Goal: Task Accomplishment & Management: Manage account settings

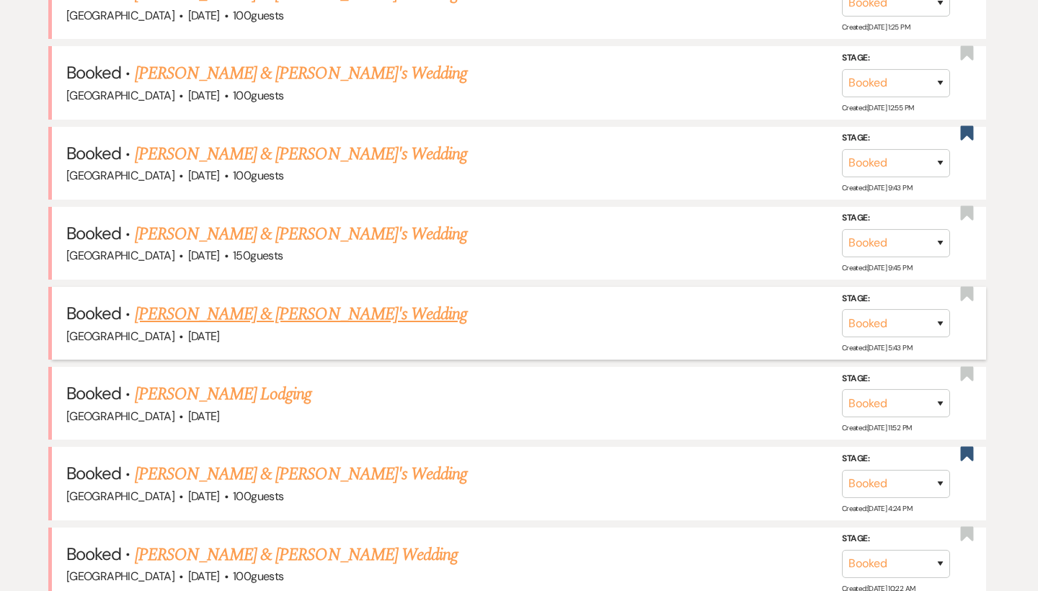
scroll to position [753, 0]
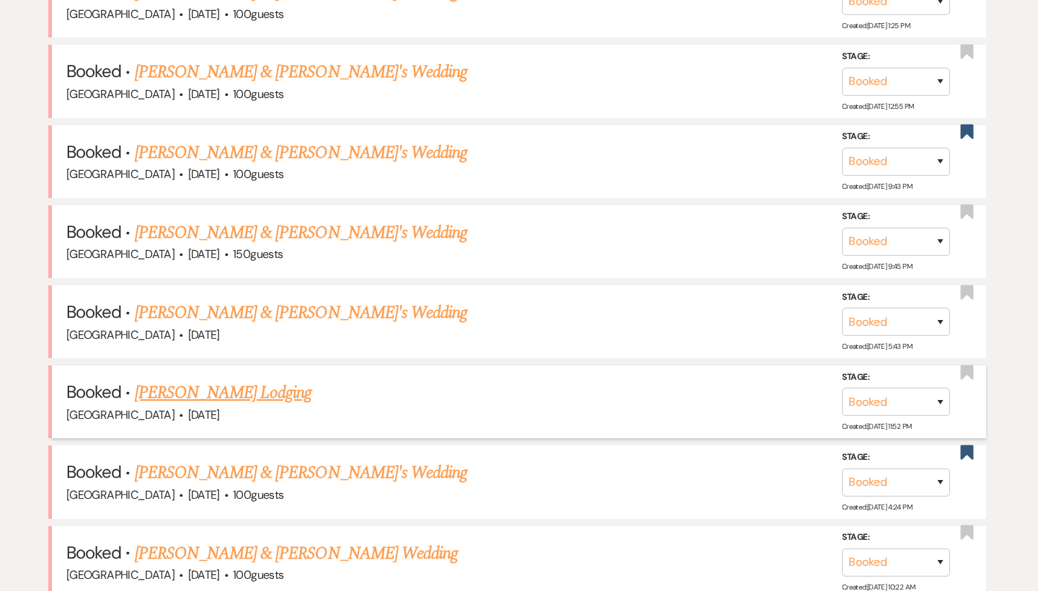
click at [234, 380] on link "[PERSON_NAME] Lodging" at bounding box center [223, 393] width 177 height 26
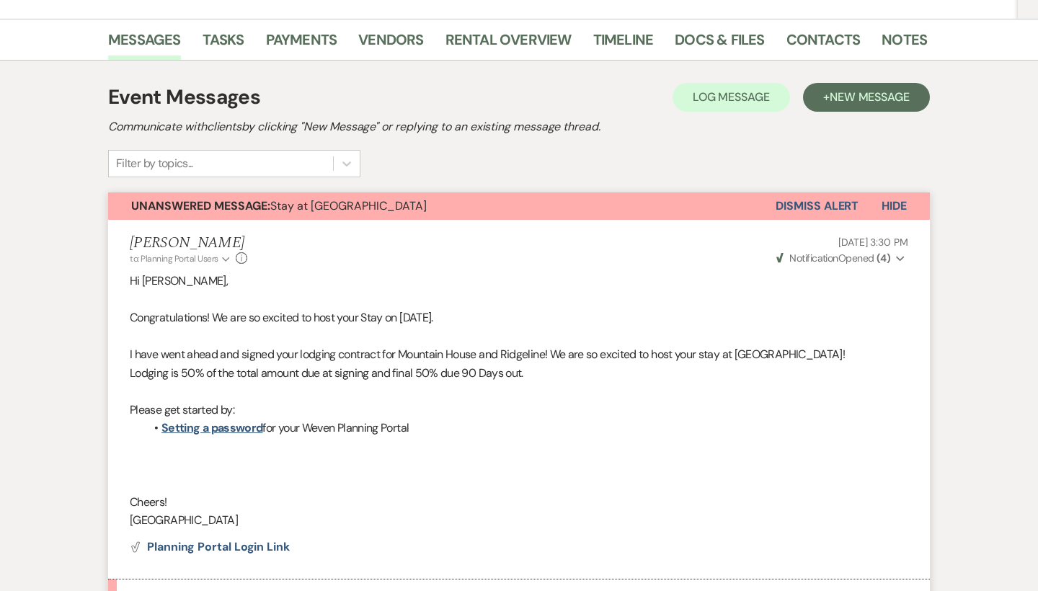
scroll to position [151, 0]
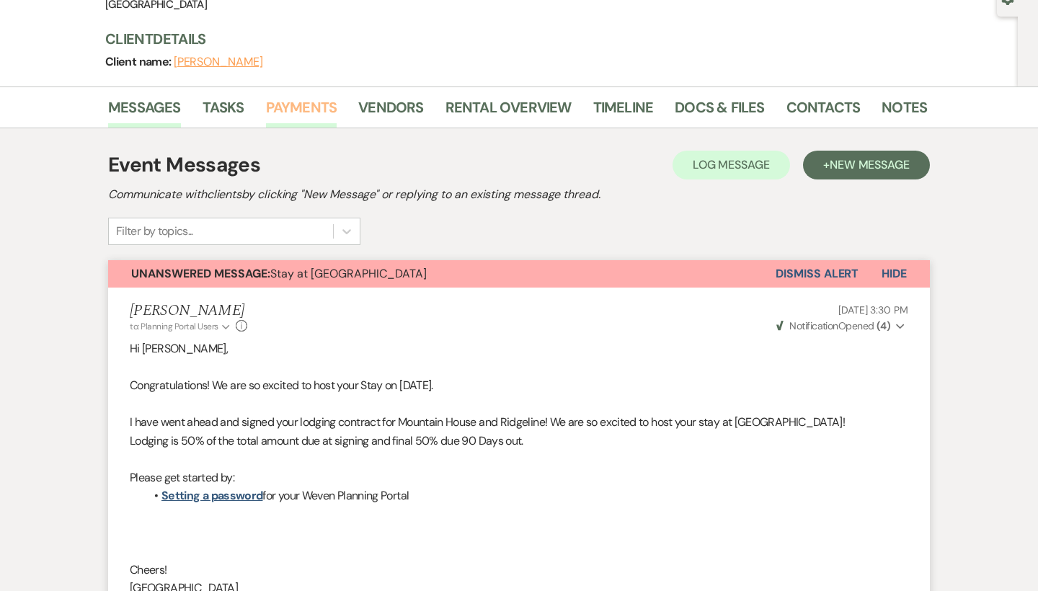
click at [311, 111] on link "Payments" at bounding box center [301, 112] width 71 height 32
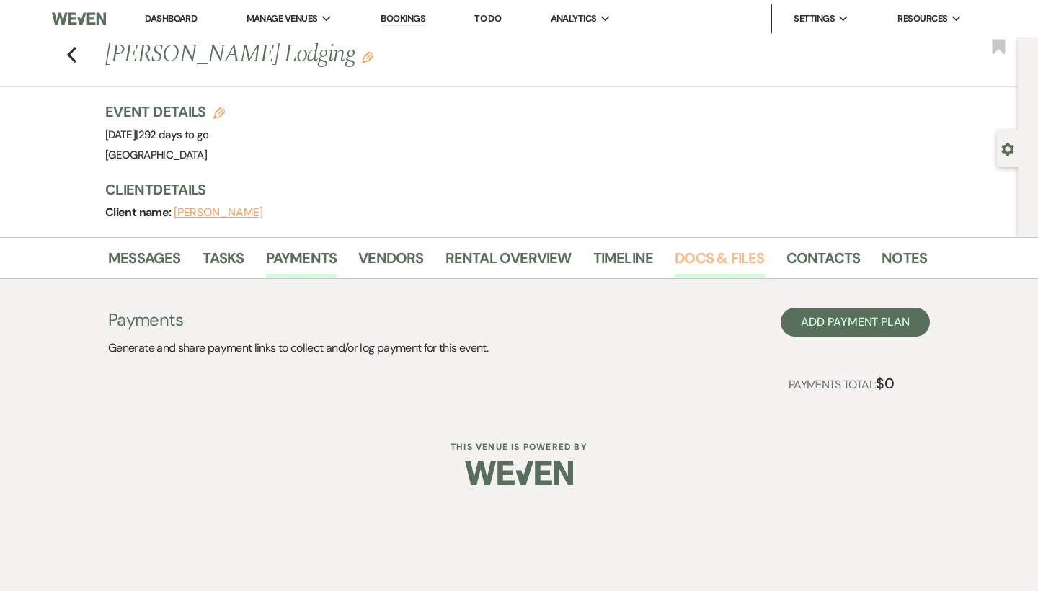
click at [708, 249] on link "Docs & Files" at bounding box center [718, 262] width 89 height 32
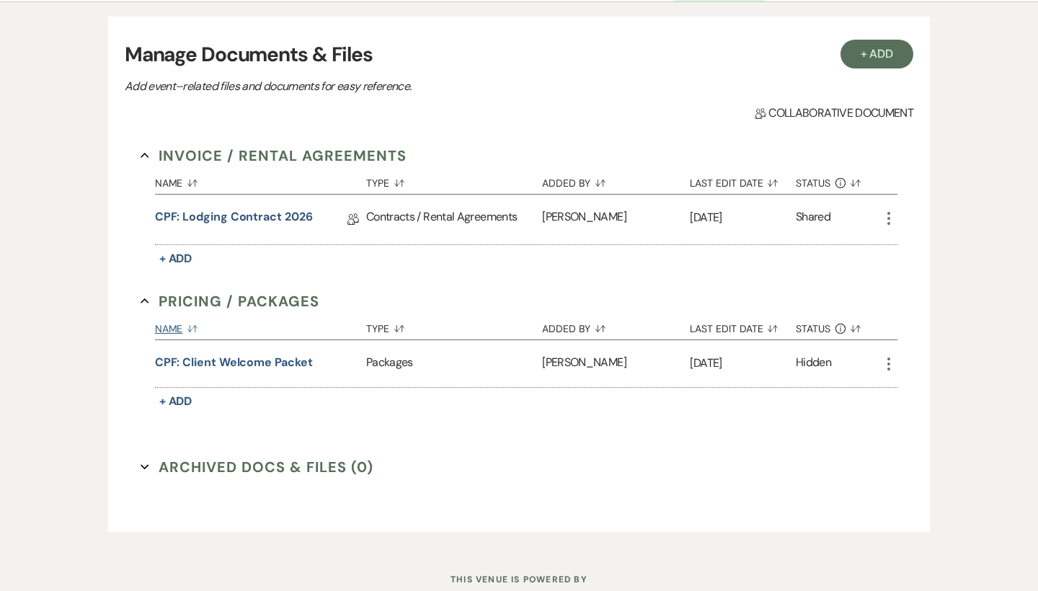
scroll to position [283, 0]
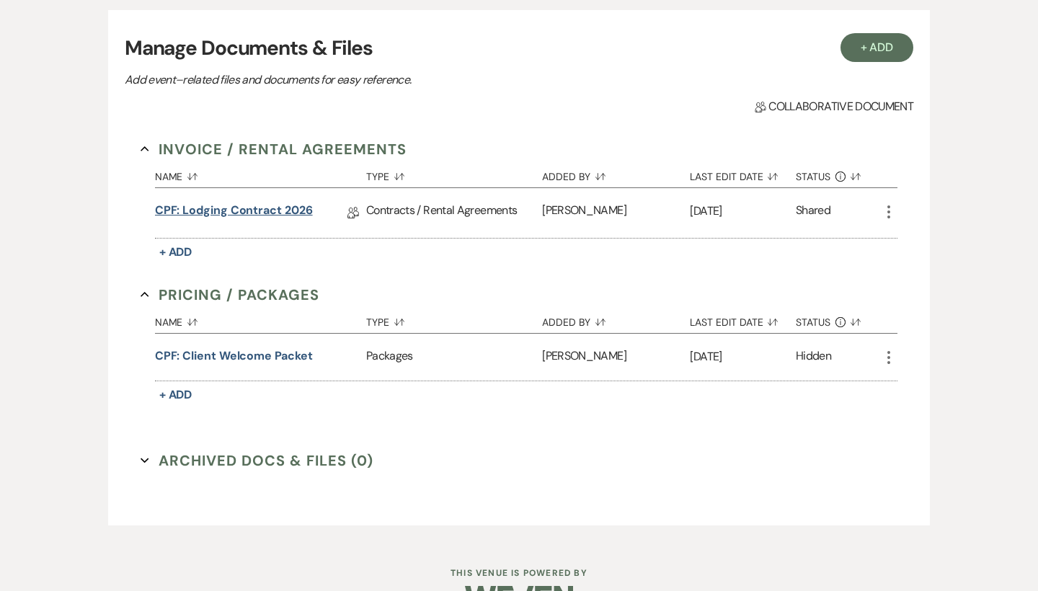
click at [269, 212] on link "CPF: Lodging Contract 2026" at bounding box center [234, 213] width 158 height 22
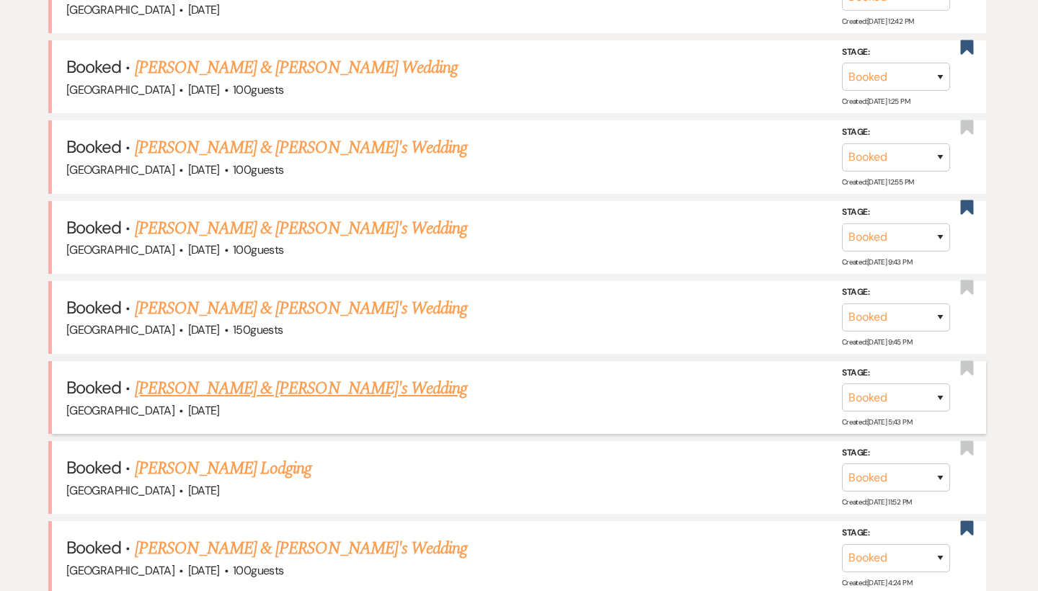
scroll to position [728, 0]
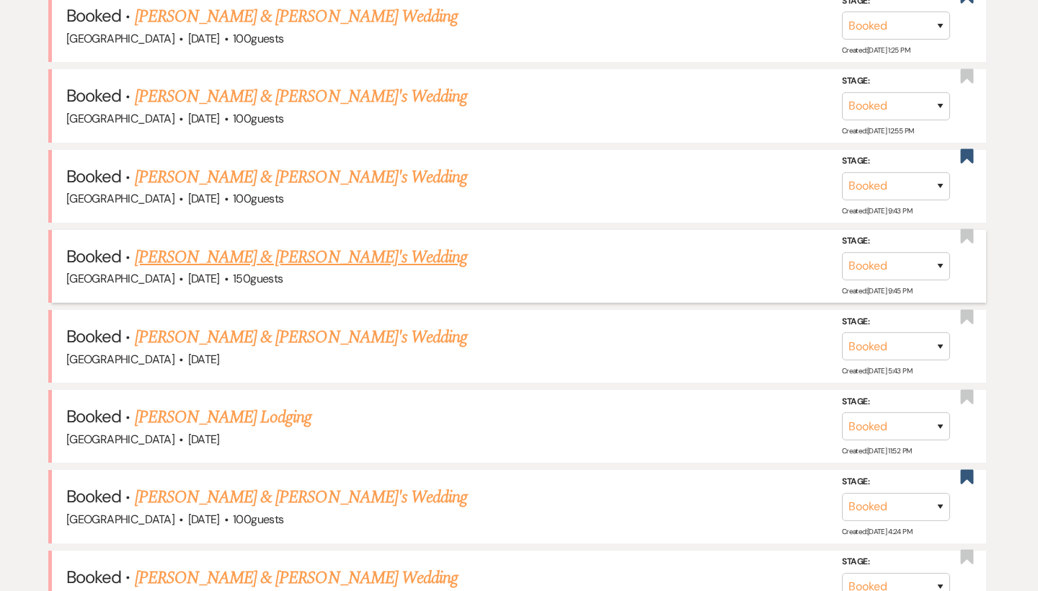
click at [251, 250] on link "[PERSON_NAME] & [PERSON_NAME]'s Wedding" at bounding box center [301, 257] width 333 height 26
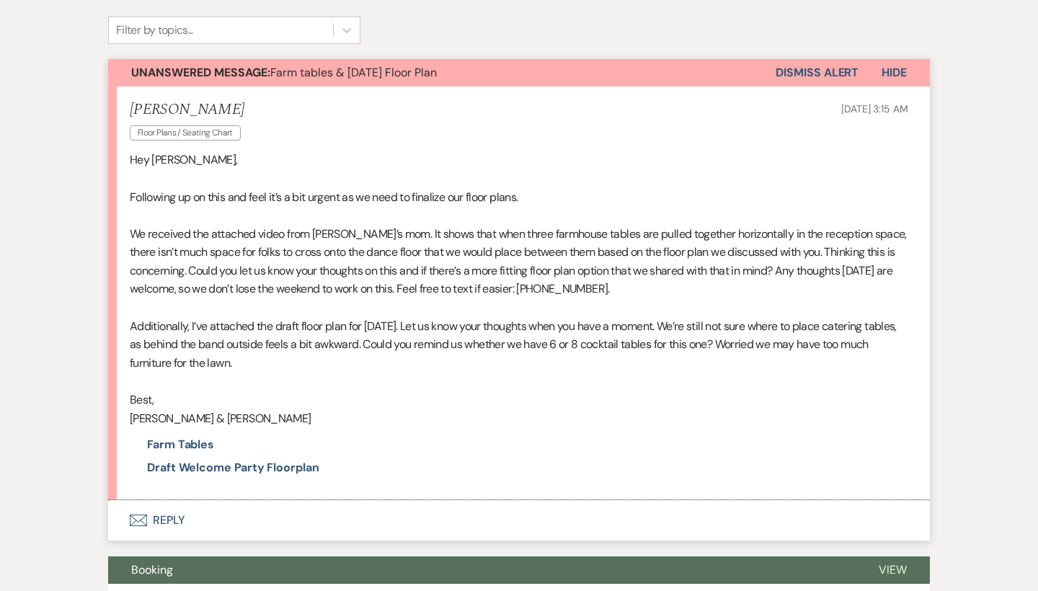
scroll to position [350, 0]
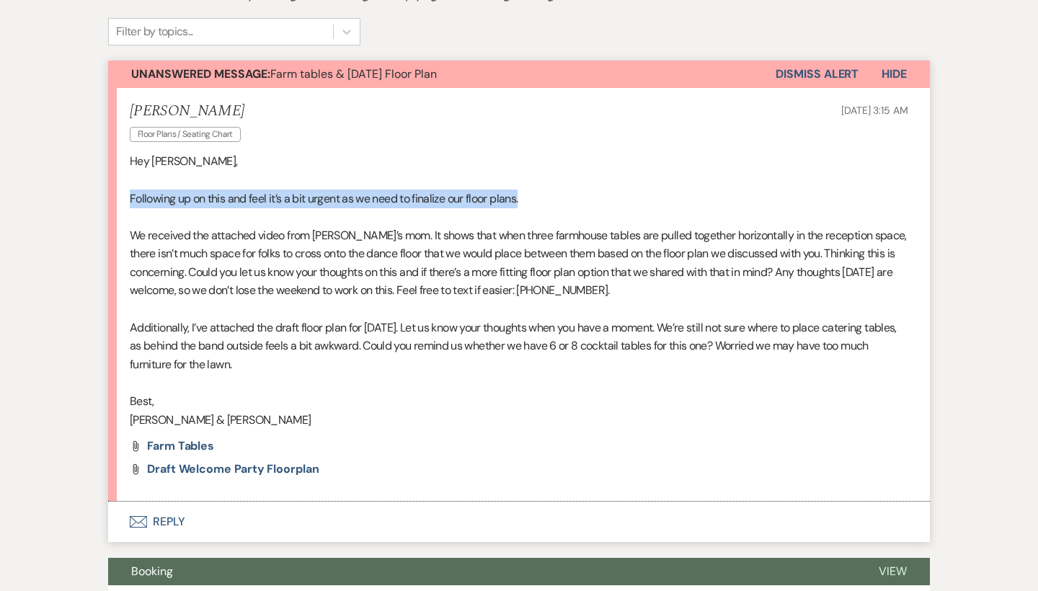
drag, startPoint x: 557, startPoint y: 194, endPoint x: 102, endPoint y: 197, distance: 455.4
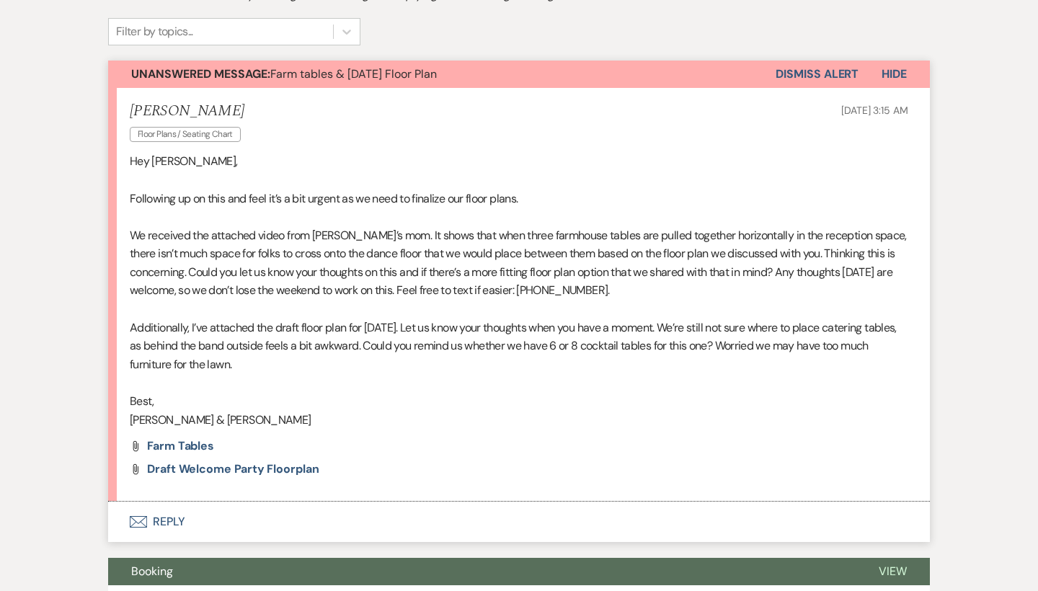
click at [316, 209] on p at bounding box center [519, 217] width 778 height 19
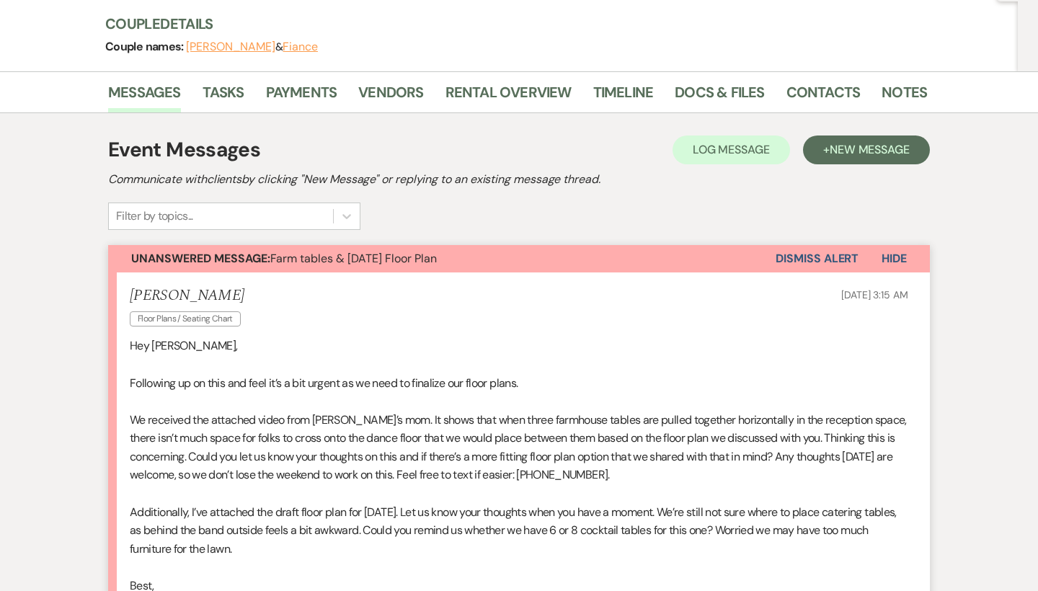
scroll to position [160, 0]
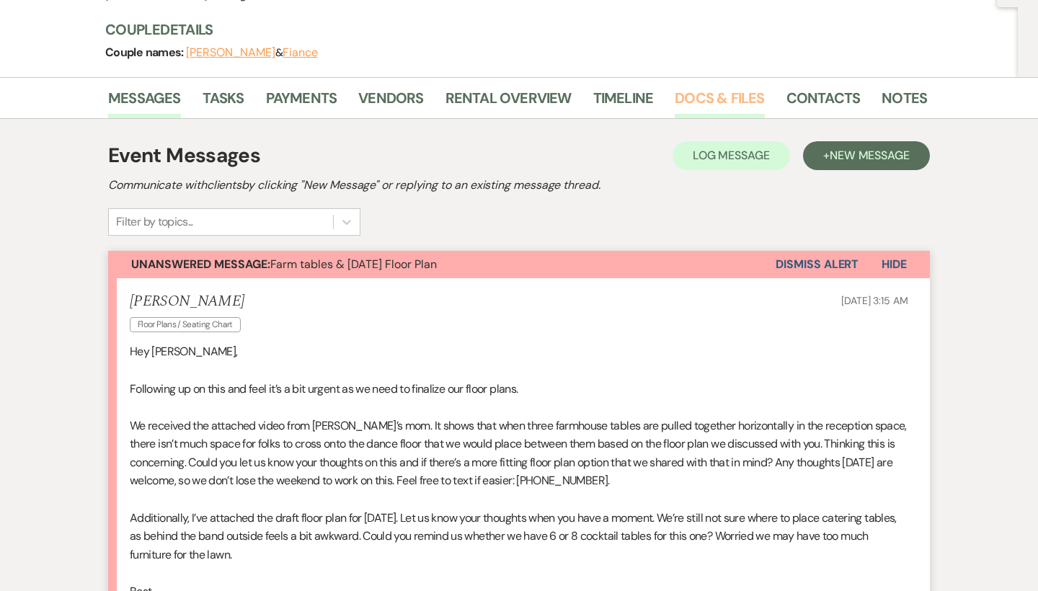
click at [710, 94] on link "Docs & Files" at bounding box center [718, 102] width 89 height 32
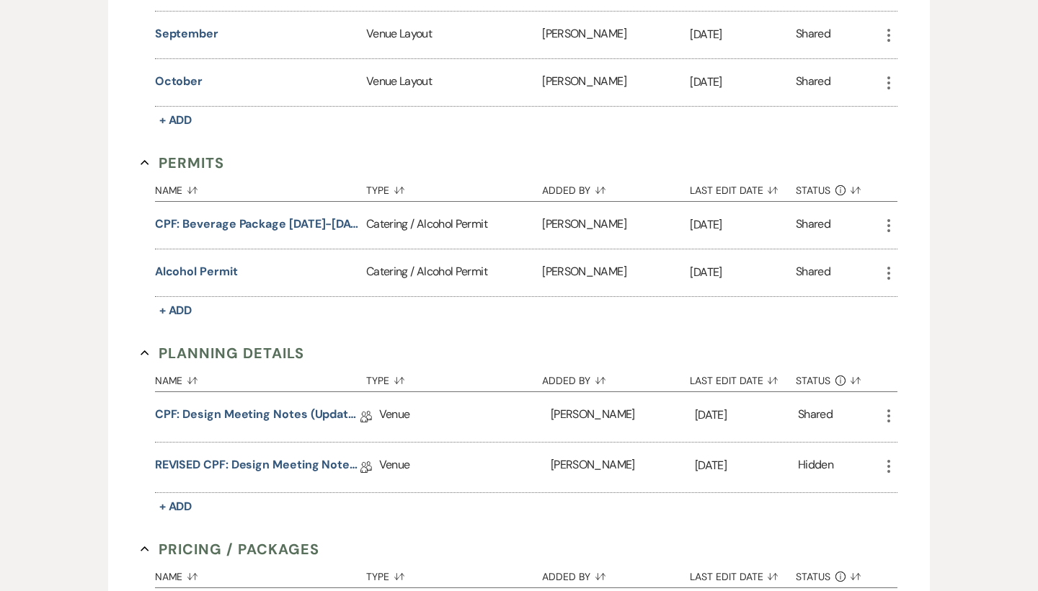
scroll to position [1038, 0]
click at [253, 457] on link "REVISED CPF: Design Meeting Notes (Updated: [DATE] )" at bounding box center [257, 468] width 205 height 22
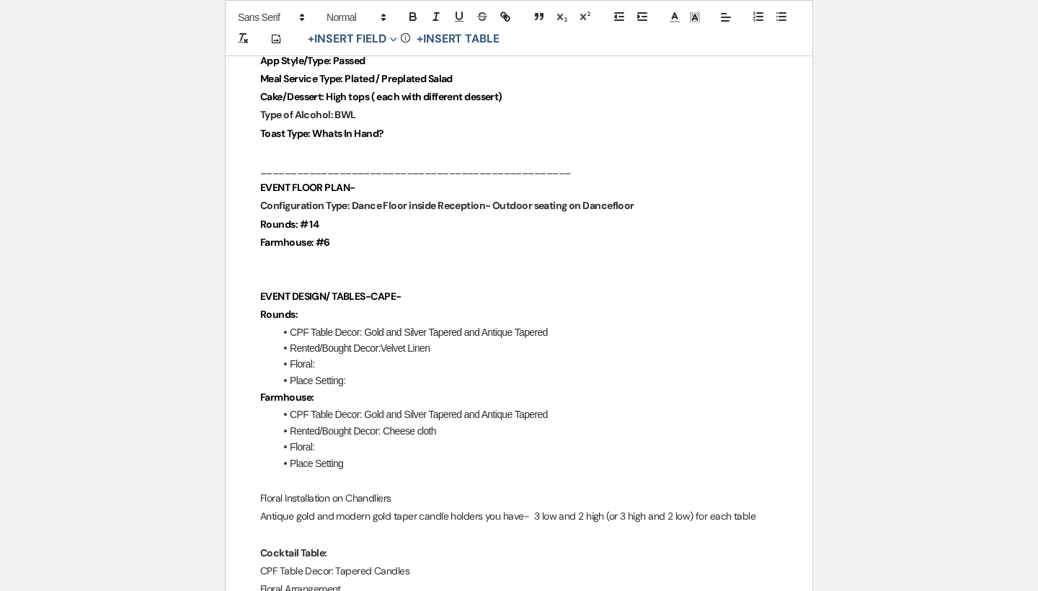
scroll to position [1384, 0]
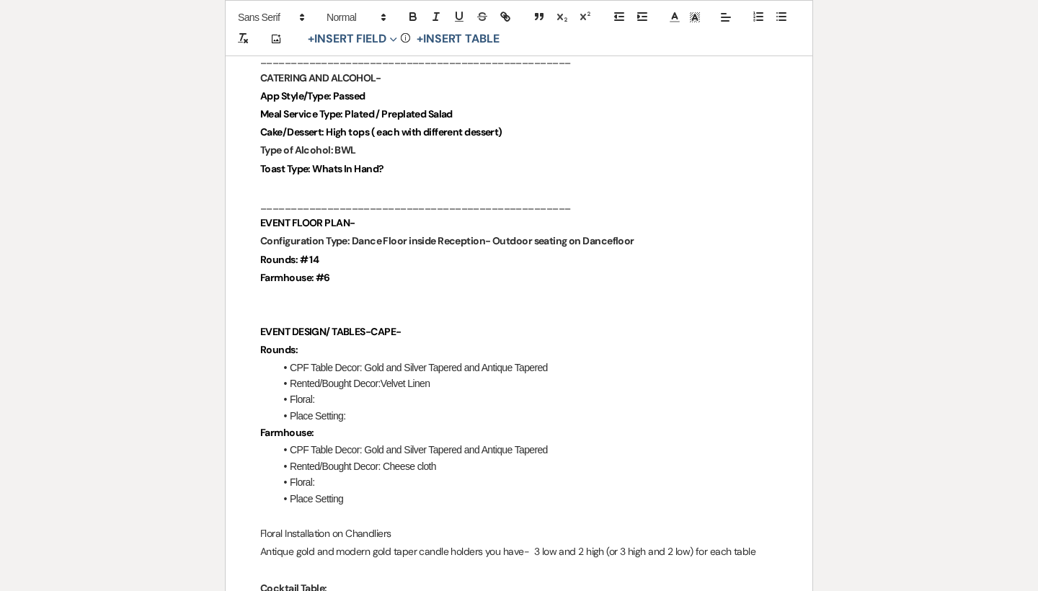
click at [339, 251] on p "Rounds: # 14" at bounding box center [518, 260] width 517 height 18
click at [346, 269] on p "Farmhouse: #6" at bounding box center [518, 278] width 517 height 18
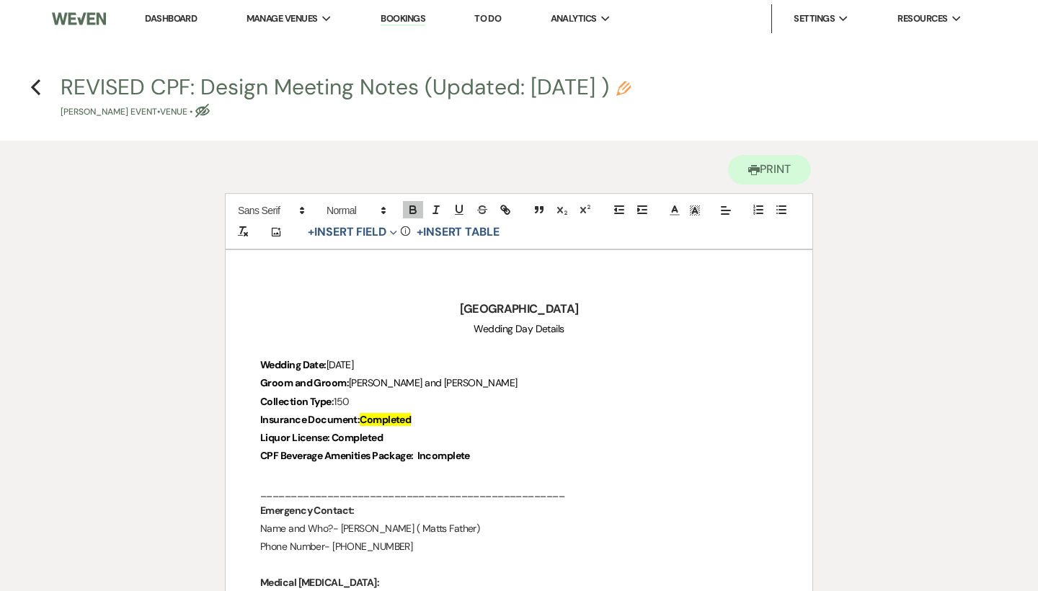
scroll to position [0, 0]
click at [32, 88] on use "button" at bounding box center [35, 87] width 9 height 16
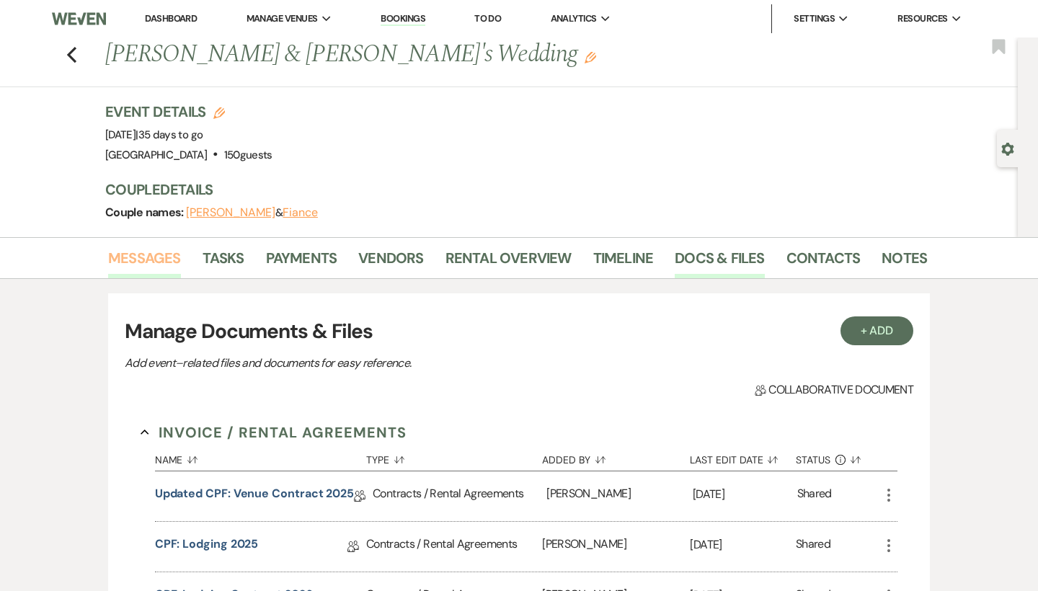
click at [164, 255] on link "Messages" at bounding box center [144, 262] width 73 height 32
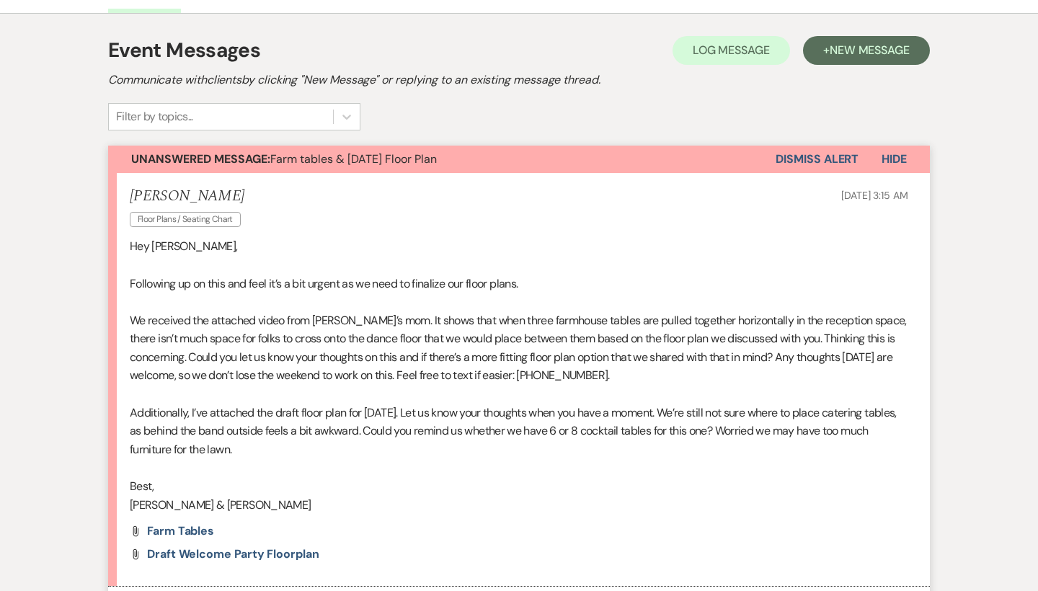
scroll to position [267, 0]
